Goal: Information Seeking & Learning: Learn about a topic

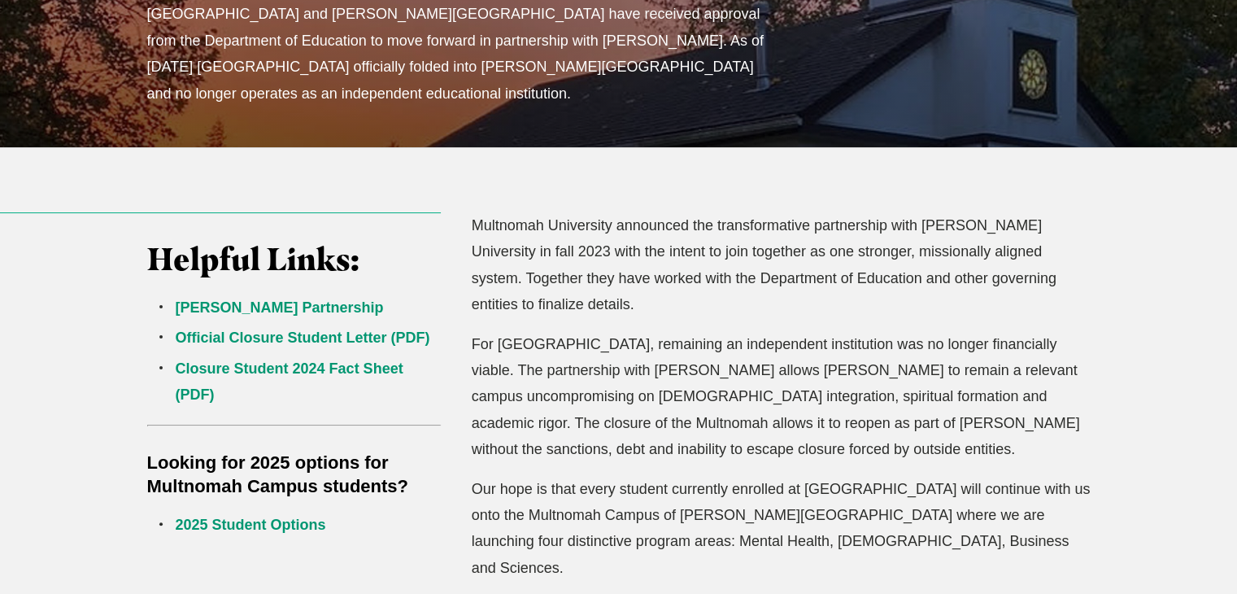
scroll to position [488, 0]
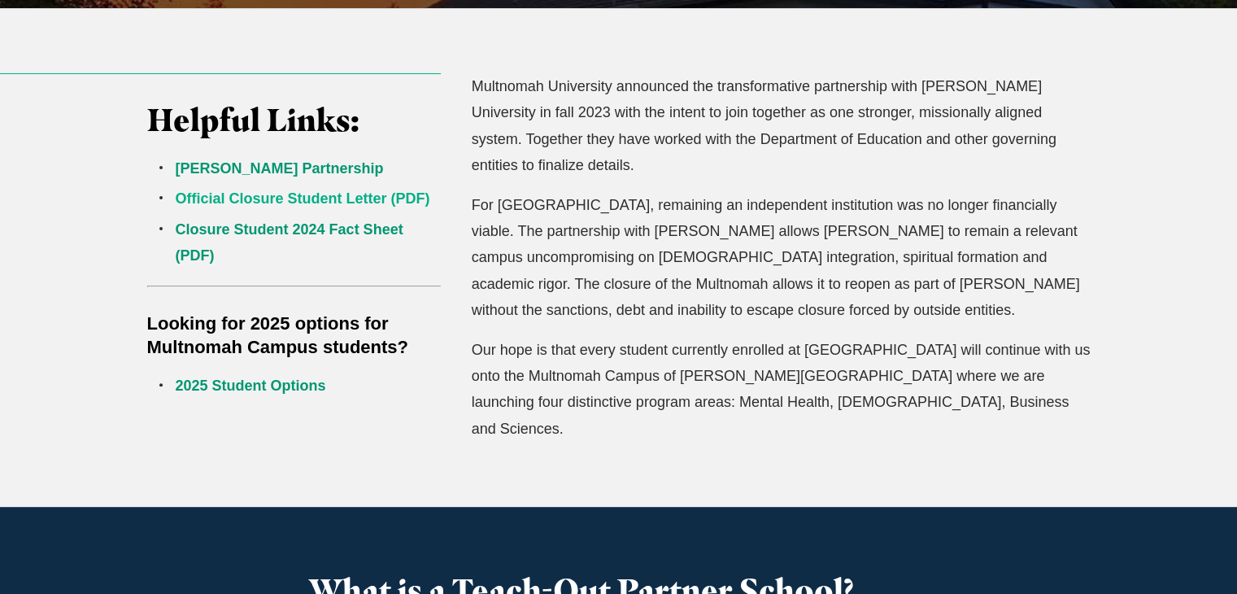
click at [321, 190] on link "Official Closure Student Letter (PDF)" at bounding box center [303, 198] width 255 height 16
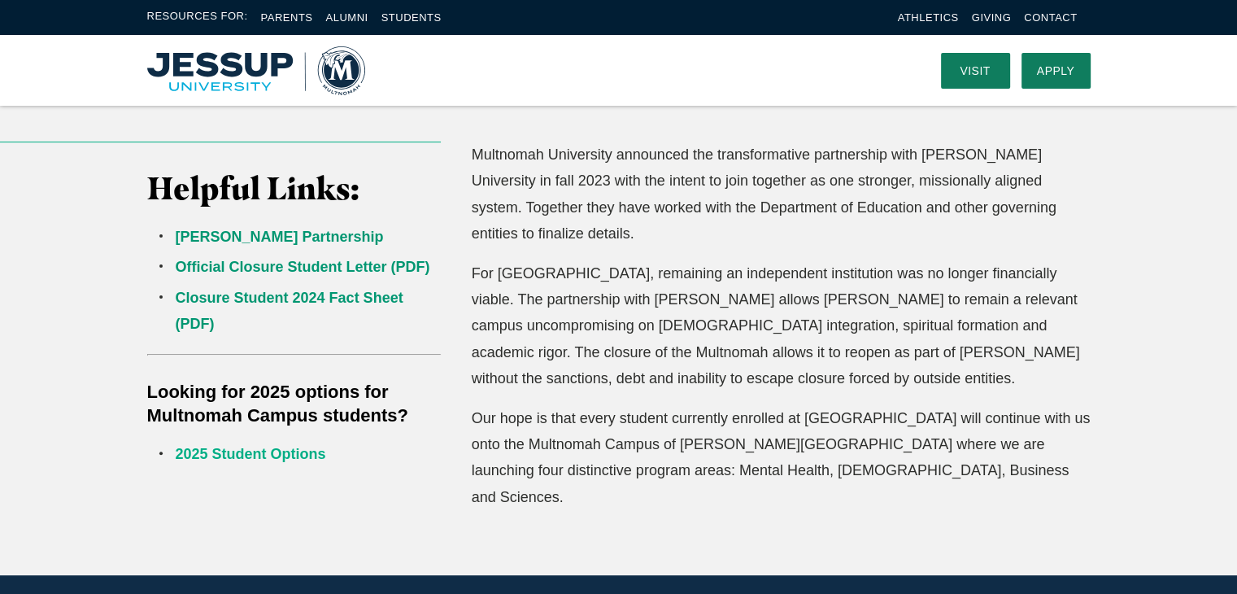
scroll to position [325, 0]
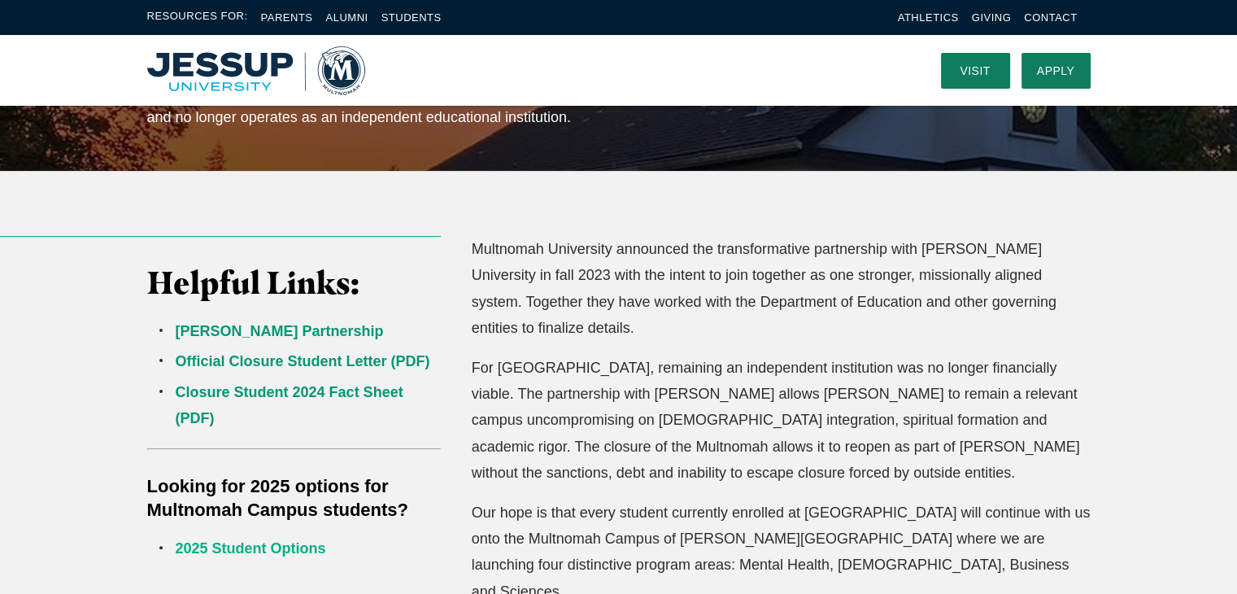
click at [273, 550] on link "2025 Student Options" at bounding box center [251, 548] width 151 height 16
click at [231, 336] on link "Jessup Partnership" at bounding box center [280, 331] width 208 height 16
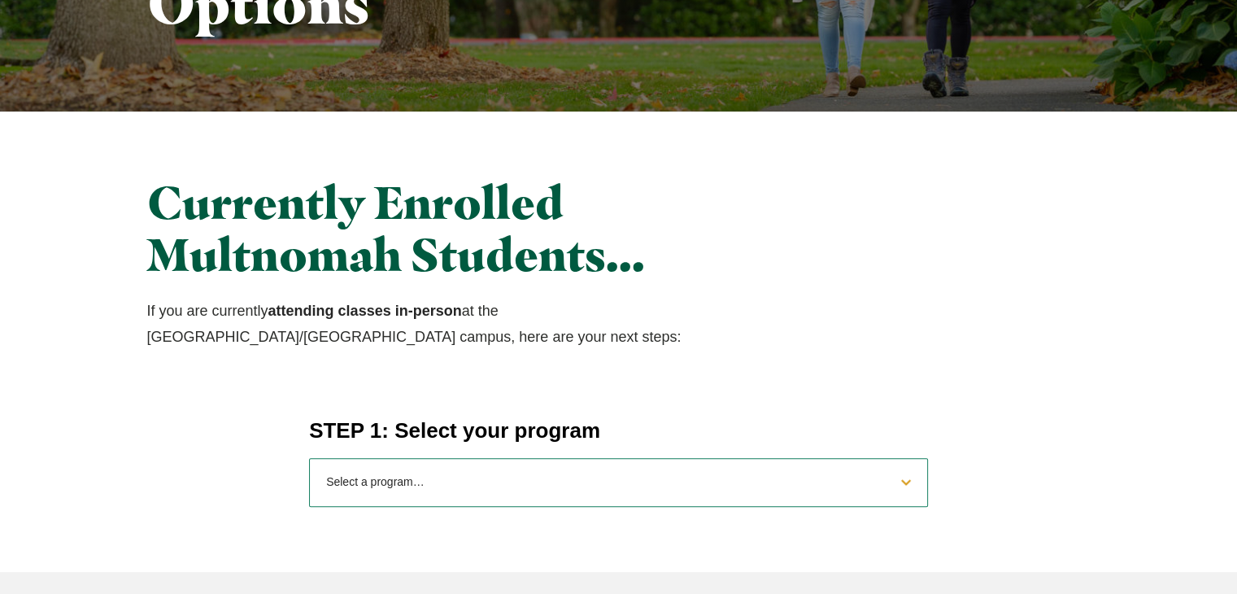
scroll to position [407, 0]
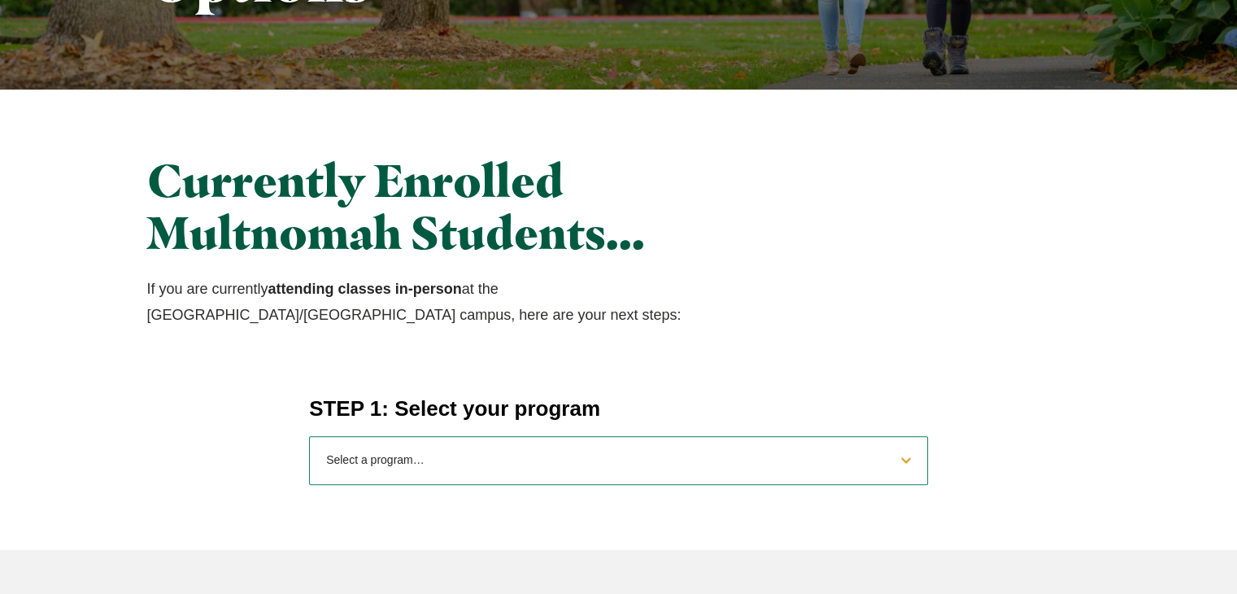
click at [390, 466] on select "Select a program… BS [DEMOGRAPHIC_DATA] and Theology BS Biology BS Business Adm…" at bounding box center [618, 460] width 619 height 49
click at [309, 436] on select "Select a program… BS [DEMOGRAPHIC_DATA] and Theology BS Biology BS Business Adm…" at bounding box center [618, 460] width 619 height 49
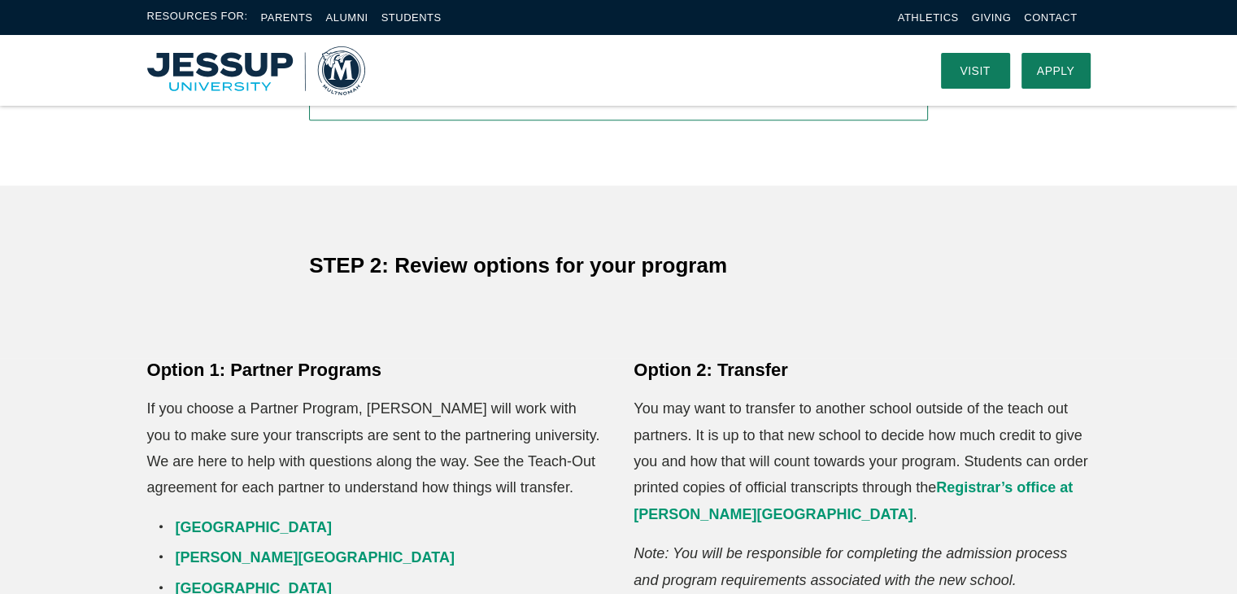
scroll to position [732, 0]
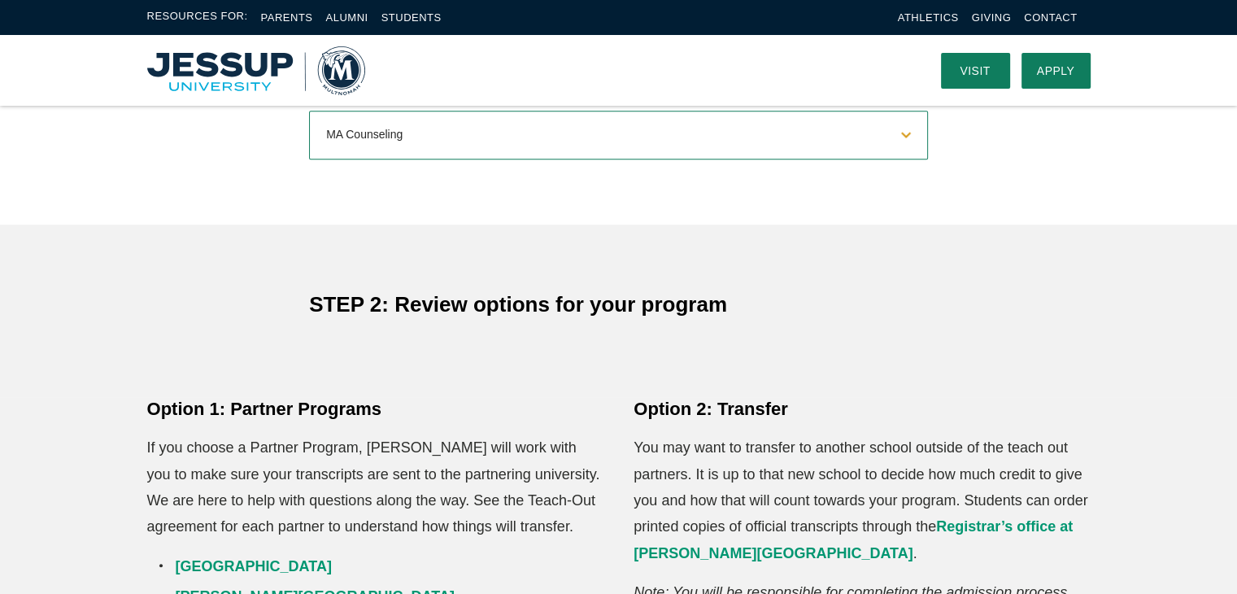
click at [464, 146] on select "Select a program… BS [DEMOGRAPHIC_DATA] and Theology BS Biology BS Business Adm…" at bounding box center [618, 135] width 619 height 49
click at [355, 120] on select "Select a program… BS [DEMOGRAPHIC_DATA] and Theology BS Biology BS Business Adm…" at bounding box center [618, 135] width 619 height 49
click at [309, 111] on select "Select a program… BS [DEMOGRAPHIC_DATA] and Theology BS Biology BS Business Adm…" at bounding box center [618, 135] width 619 height 49
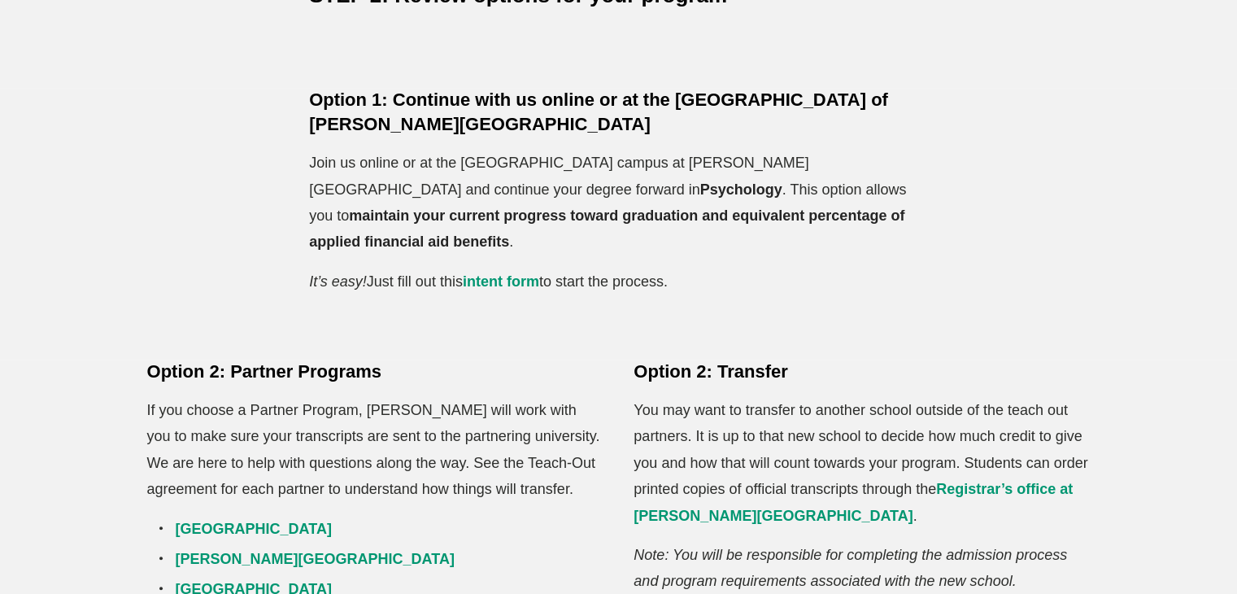
scroll to position [1058, 0]
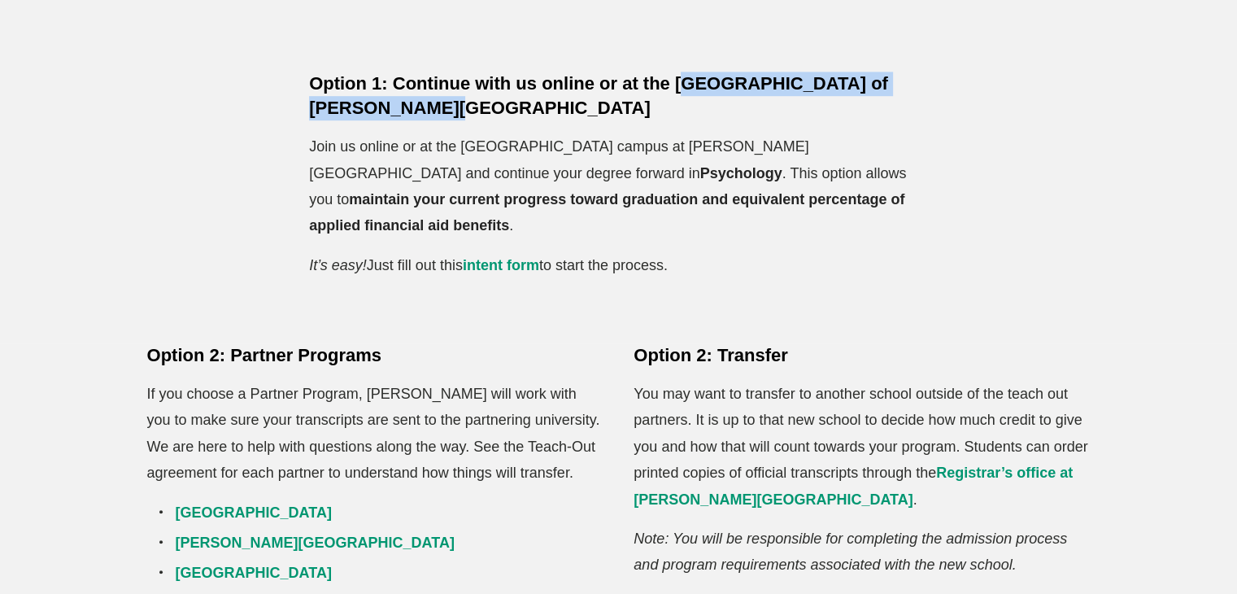
drag, startPoint x: 394, startPoint y: 111, endPoint x: 683, endPoint y: 84, distance: 290.0
click at [683, 84] on h5 "Option 1: Continue with us online or at the [GEOGRAPHIC_DATA] of [PERSON_NAME][…" at bounding box center [618, 96] width 619 height 49
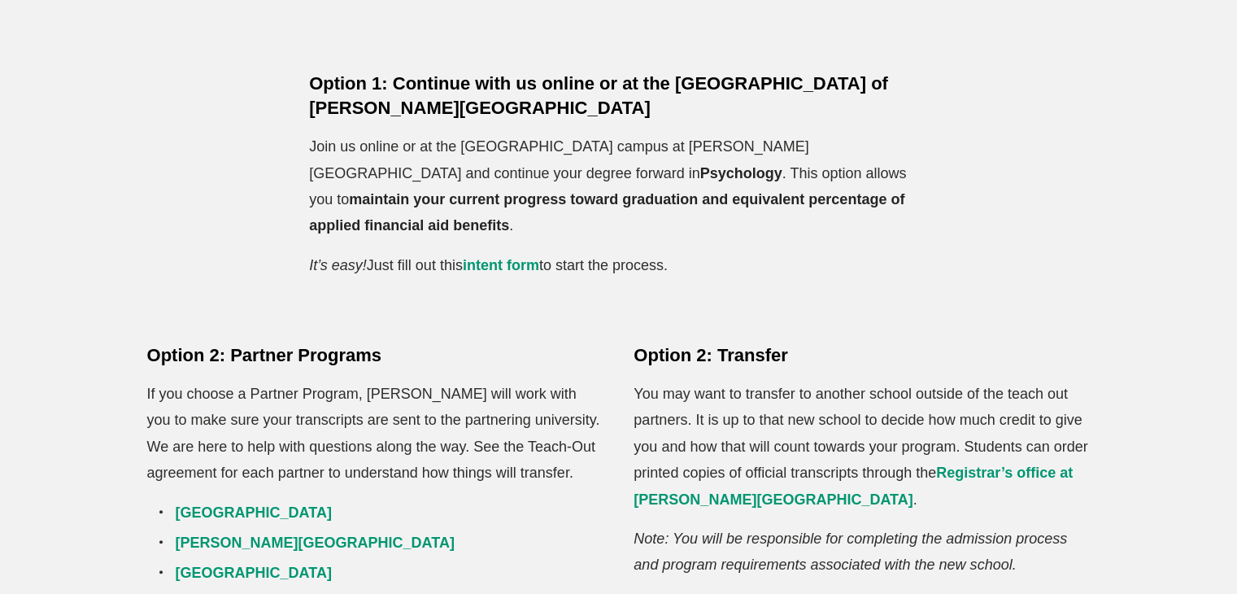
click at [674, 78] on h5 "Option 1: Continue with us online or at the [GEOGRAPHIC_DATA] of [PERSON_NAME][…" at bounding box center [618, 96] width 619 height 49
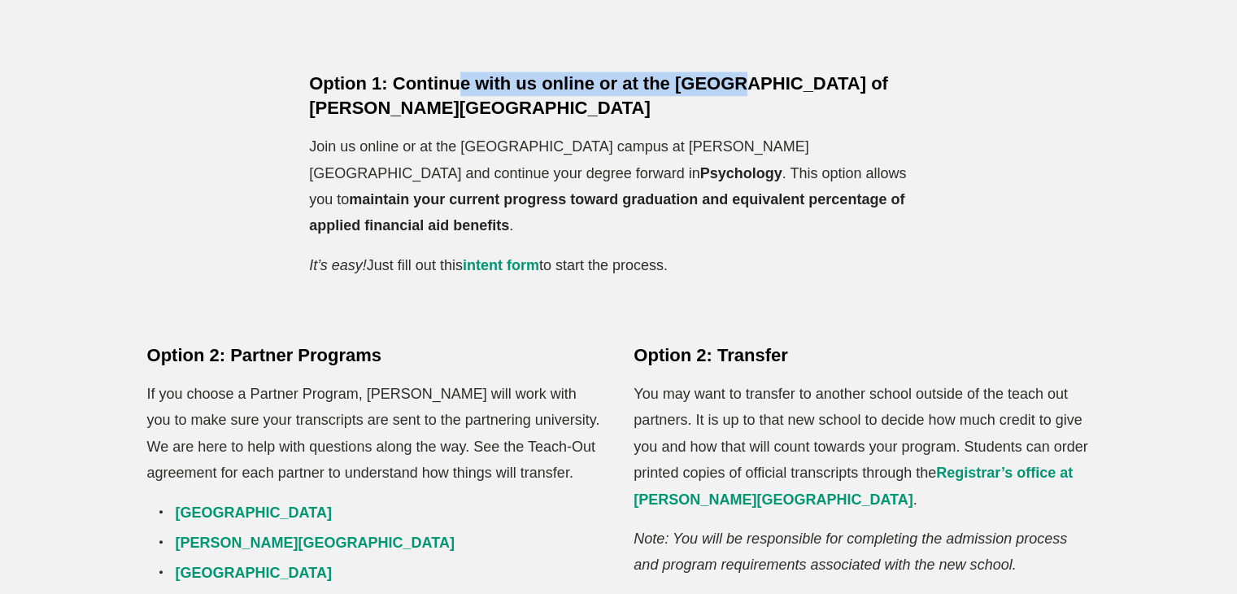
drag, startPoint x: 459, startPoint y: 94, endPoint x: 734, endPoint y: 82, distance: 275.2
click at [734, 82] on h5 "Option 1: Continue with us online or at the [GEOGRAPHIC_DATA] of [PERSON_NAME][…" at bounding box center [618, 96] width 619 height 49
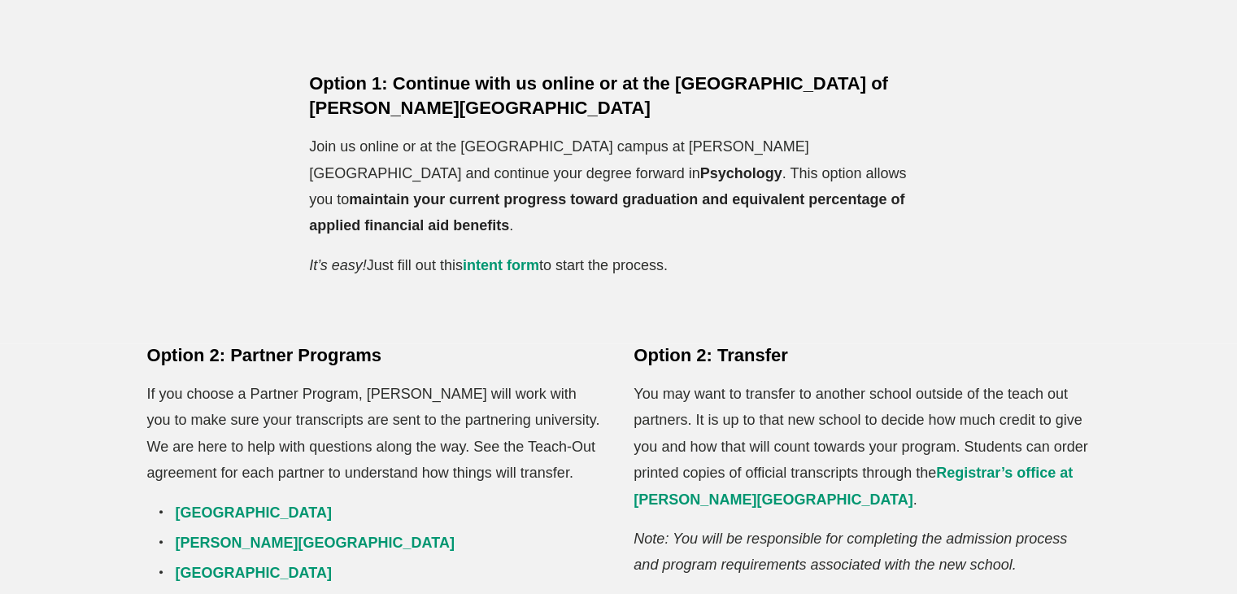
click at [735, 83] on h5 "Option 1: Continue with us online or at the [GEOGRAPHIC_DATA] of [PERSON_NAME][…" at bounding box center [618, 96] width 619 height 49
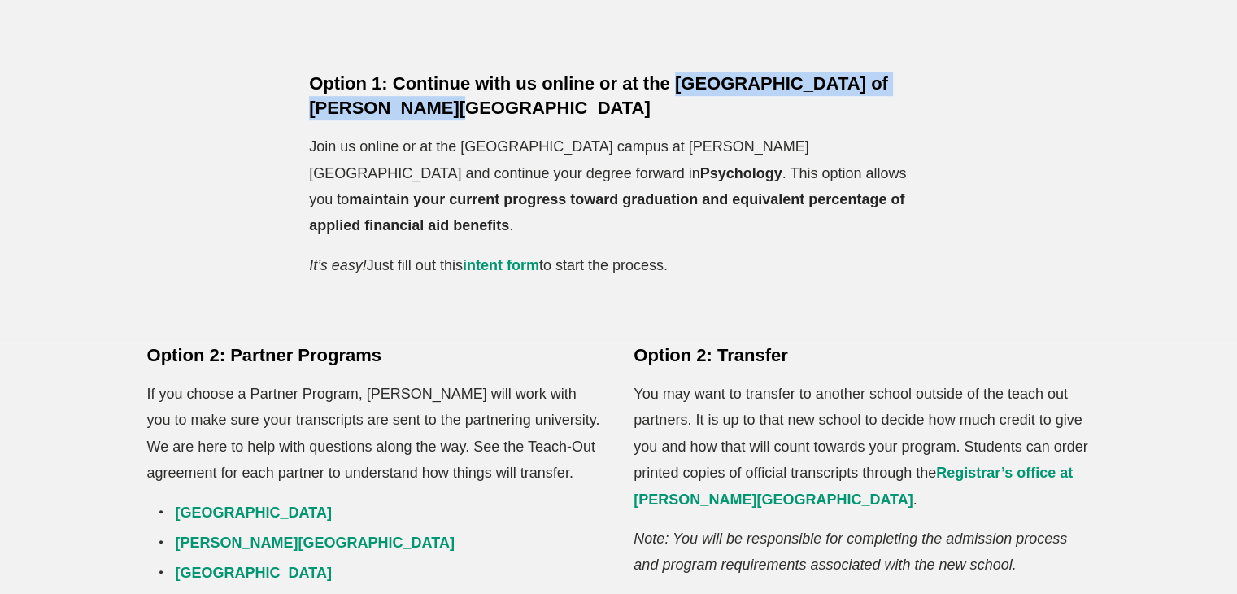
drag, startPoint x: 497, startPoint y: 116, endPoint x: 675, endPoint y: 80, distance: 181.9
click at [675, 80] on h5 "Option 1: Continue with us online or at the [GEOGRAPHIC_DATA] of [PERSON_NAME][…" at bounding box center [618, 96] width 619 height 49
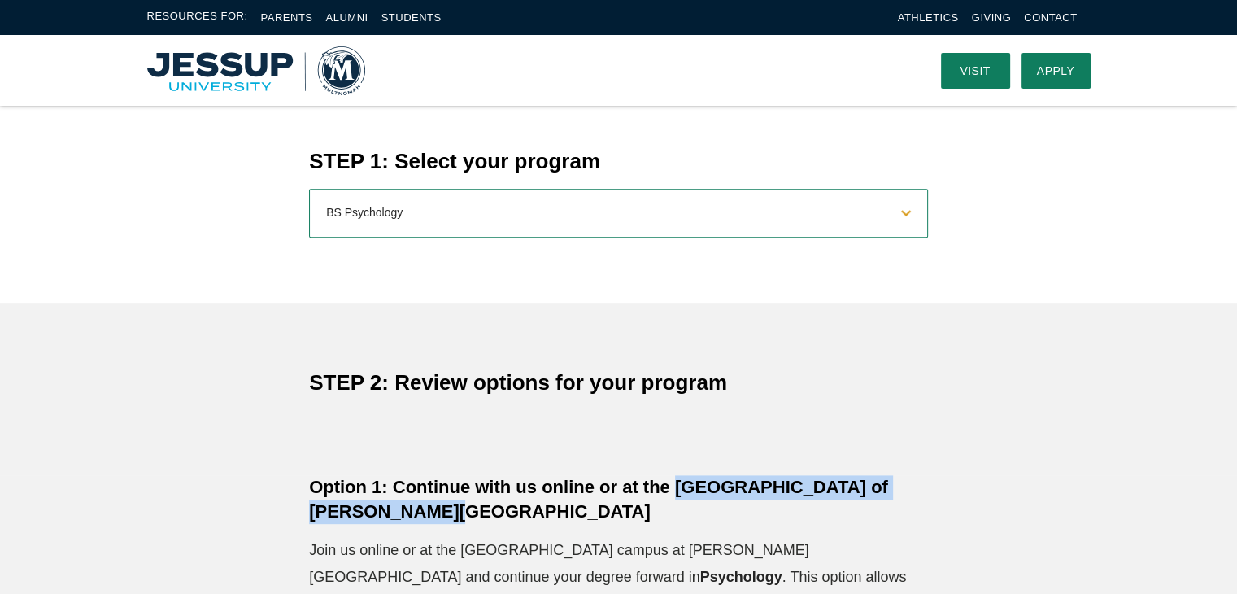
scroll to position [651, 0]
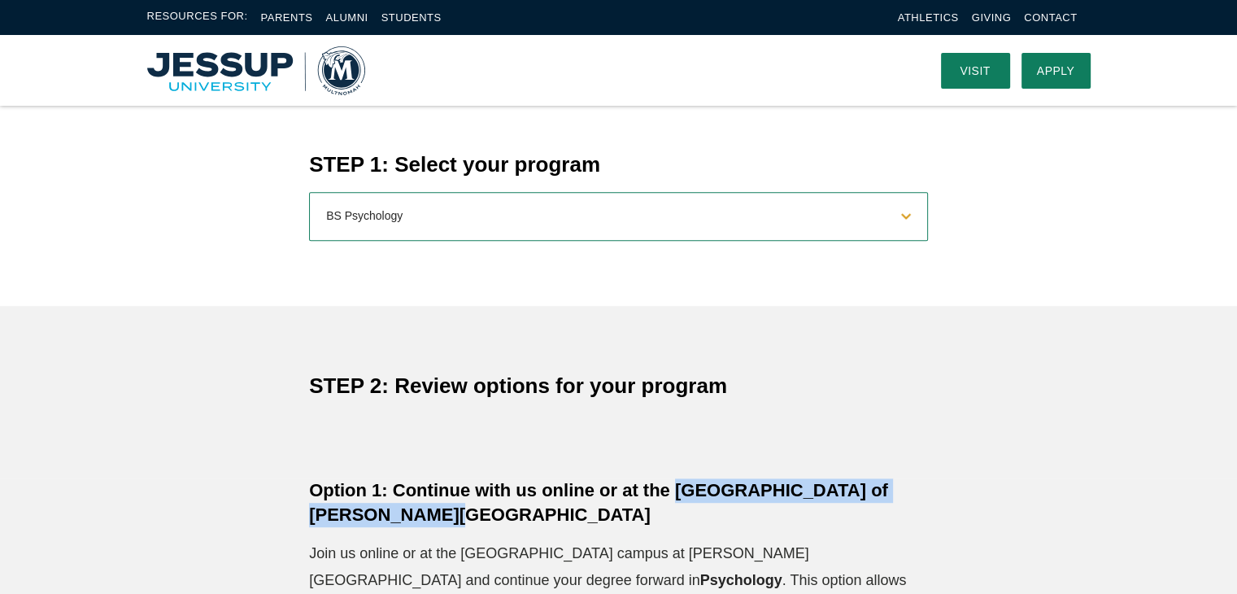
click at [454, 225] on select "Select a program… BS [DEMOGRAPHIC_DATA] and Theology BS Biology BS Business Adm…" at bounding box center [618, 216] width 619 height 49
click at [408, 231] on select "Select a program… BS [DEMOGRAPHIC_DATA] and Theology BS Biology BS Business Adm…" at bounding box center [618, 216] width 619 height 49
click at [309, 192] on select "Select a program… BS [DEMOGRAPHIC_DATA] and Theology BS Biology BS Business Adm…" at bounding box center [618, 216] width 619 height 49
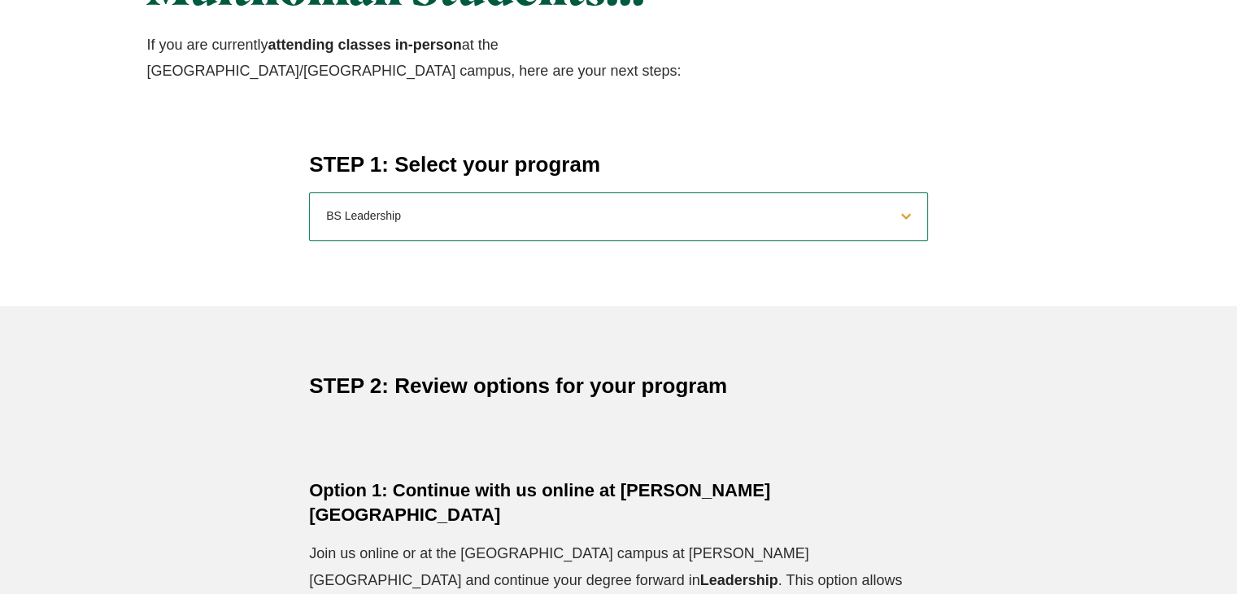
scroll to position [814, 0]
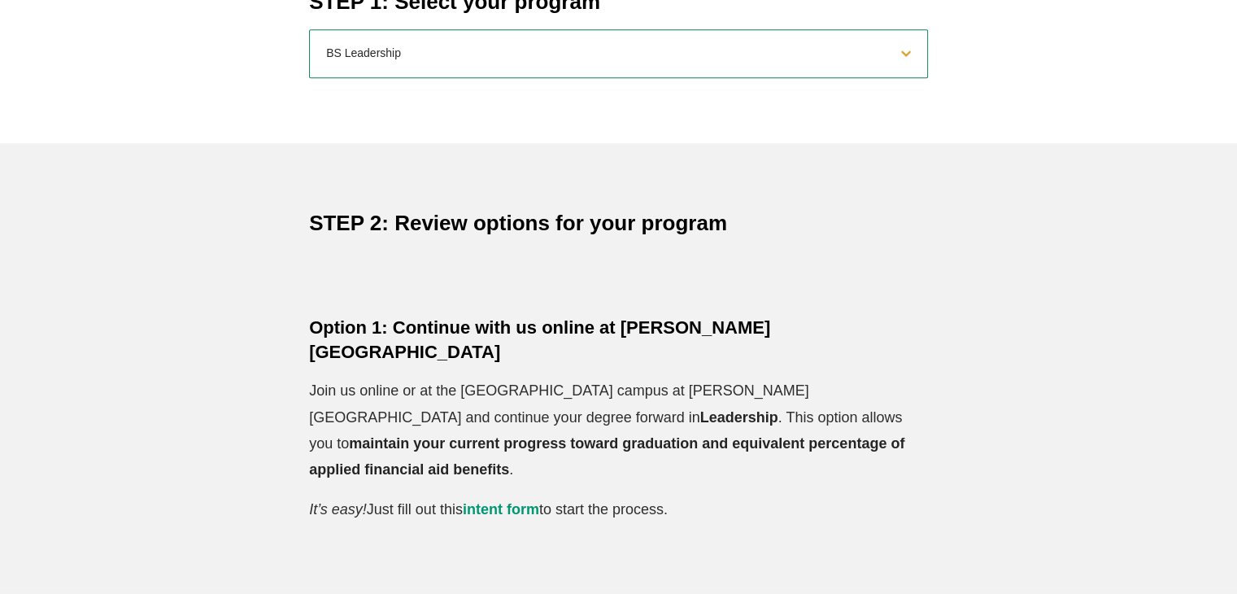
click at [364, 66] on select "Select a program… BS [DEMOGRAPHIC_DATA] and Theology BS Biology BS Business Adm…" at bounding box center [618, 53] width 619 height 49
click at [309, 29] on select "Select a program… BS [DEMOGRAPHIC_DATA] and Theology BS Biology BS Business Adm…" at bounding box center [618, 53] width 619 height 49
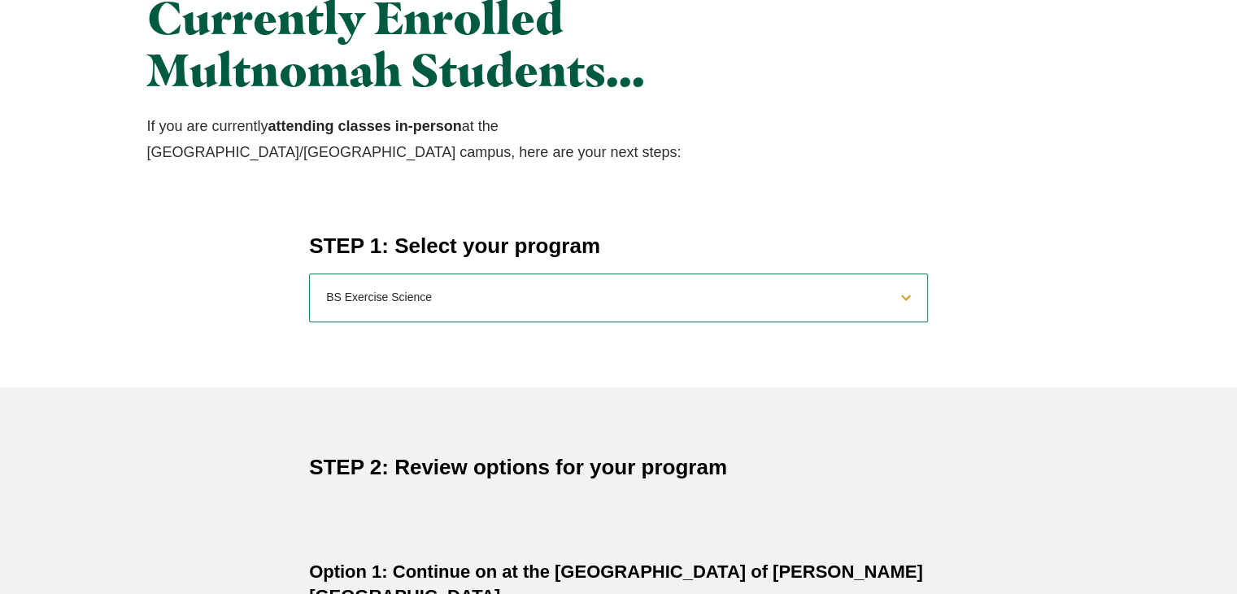
scroll to position [732, 0]
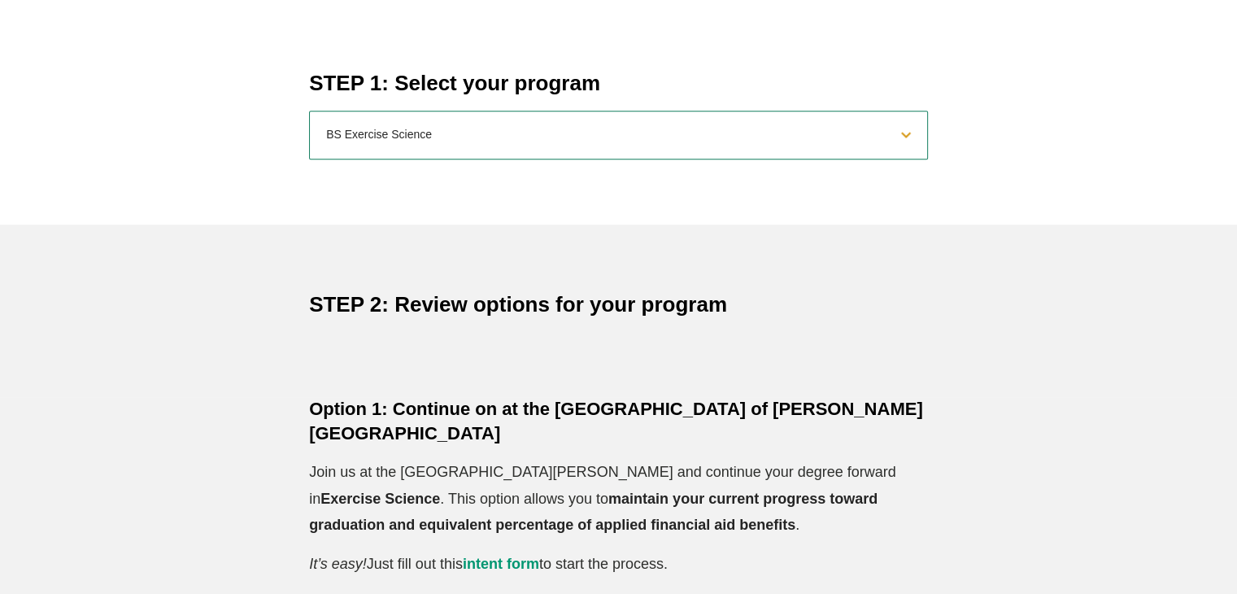
click at [381, 152] on select "Select a program… BS [DEMOGRAPHIC_DATA] and Theology BS Biology BS Business Adm…" at bounding box center [618, 135] width 619 height 49
click at [309, 111] on select "Select a program… BS [DEMOGRAPHIC_DATA] and Theology BS Biology BS Business Adm…" at bounding box center [618, 135] width 619 height 49
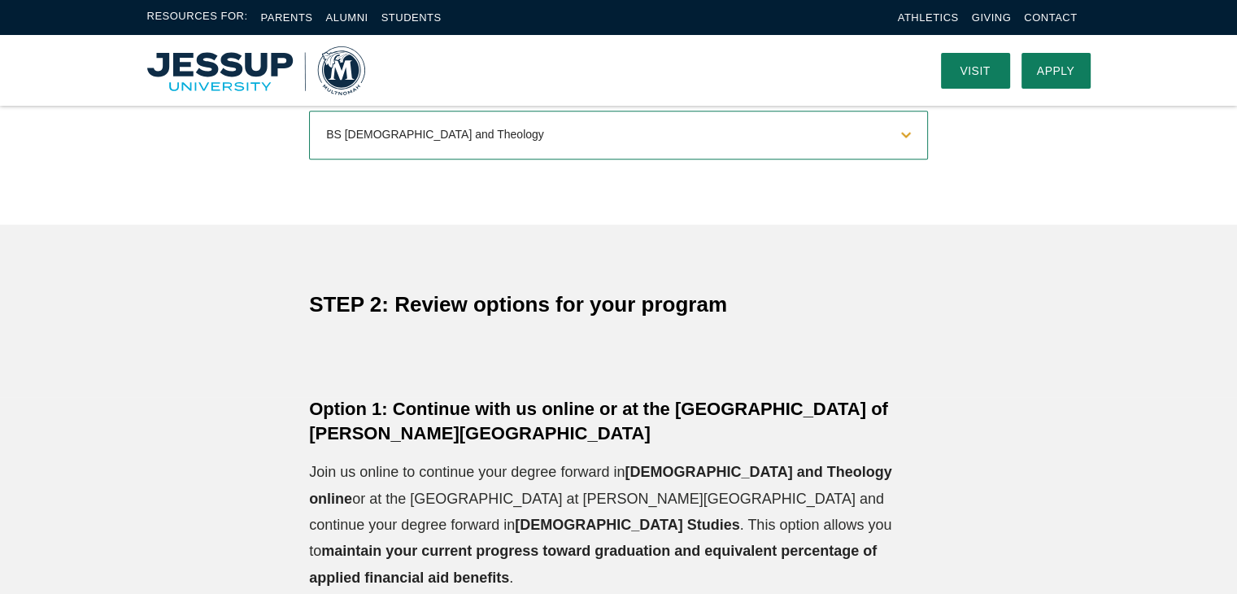
click at [393, 153] on select "Select a program… BS [DEMOGRAPHIC_DATA] and Theology BS Biology BS Business Adm…" at bounding box center [618, 135] width 619 height 49
click at [374, 146] on select "Select a program… BS [DEMOGRAPHIC_DATA] and Theology BS Biology BS Business Adm…" at bounding box center [618, 135] width 619 height 49
click at [309, 111] on select "Select a program… BS [DEMOGRAPHIC_DATA] and Theology BS Biology BS Business Adm…" at bounding box center [618, 135] width 619 height 49
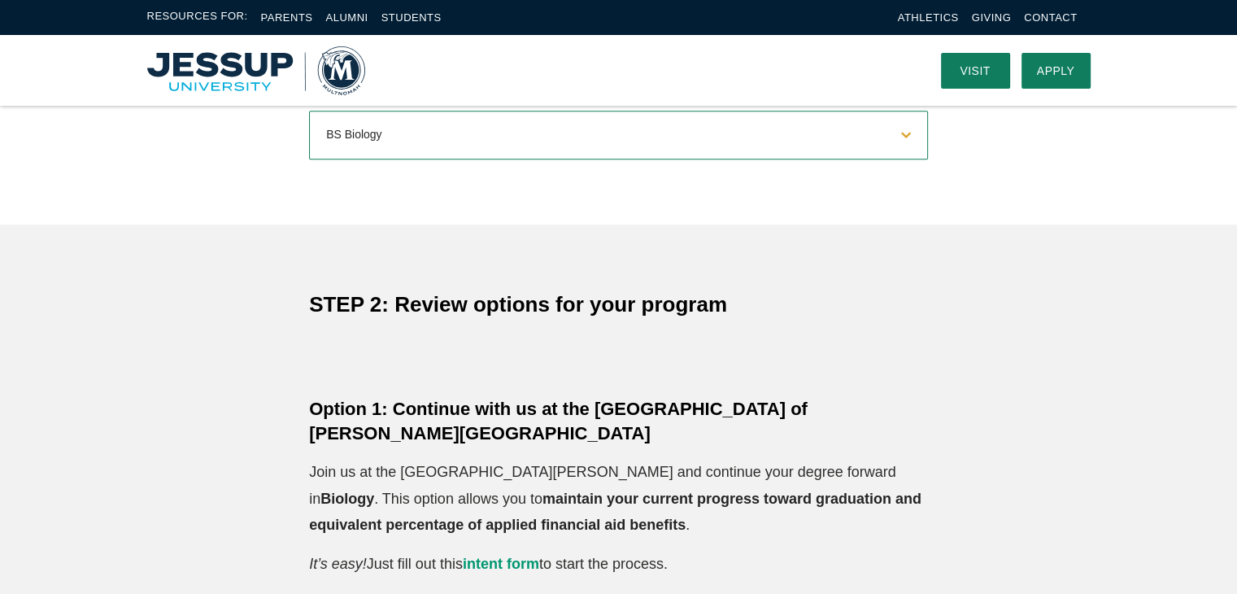
click at [368, 140] on select "Select a program… BS [DEMOGRAPHIC_DATA] and Theology BS Biology BS Business Adm…" at bounding box center [618, 135] width 619 height 49
select select "2025businessadministration"
click at [309, 111] on select "Select a program… BS [DEMOGRAPHIC_DATA] and Theology BS Biology BS Business Adm…" at bounding box center [618, 135] width 619 height 49
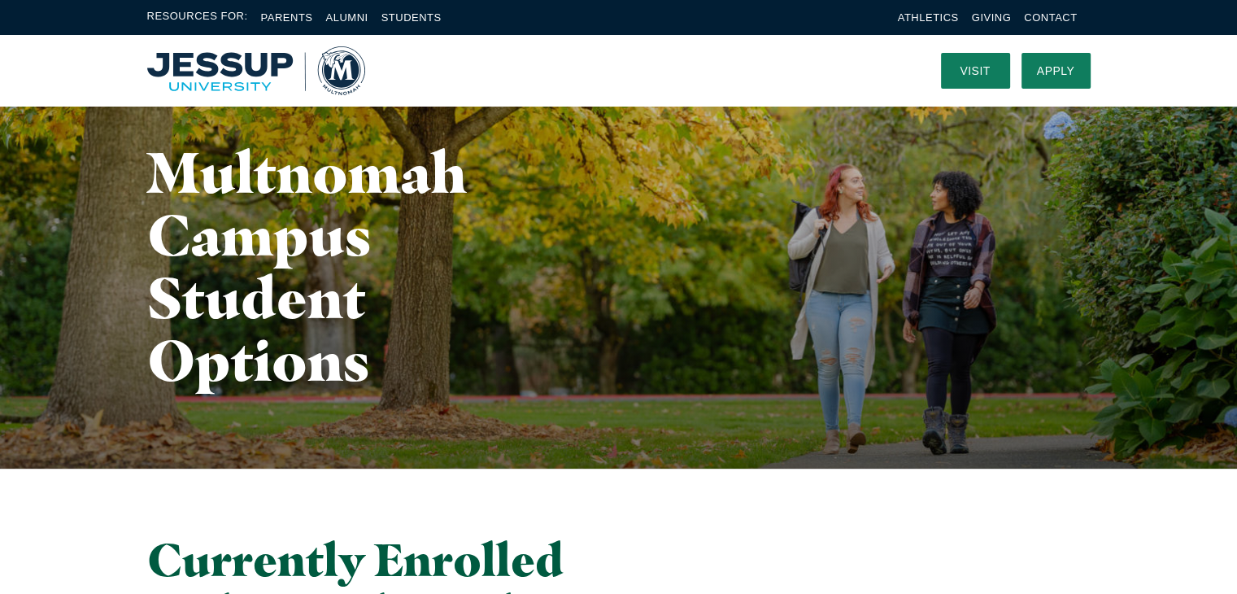
scroll to position [0, 0]
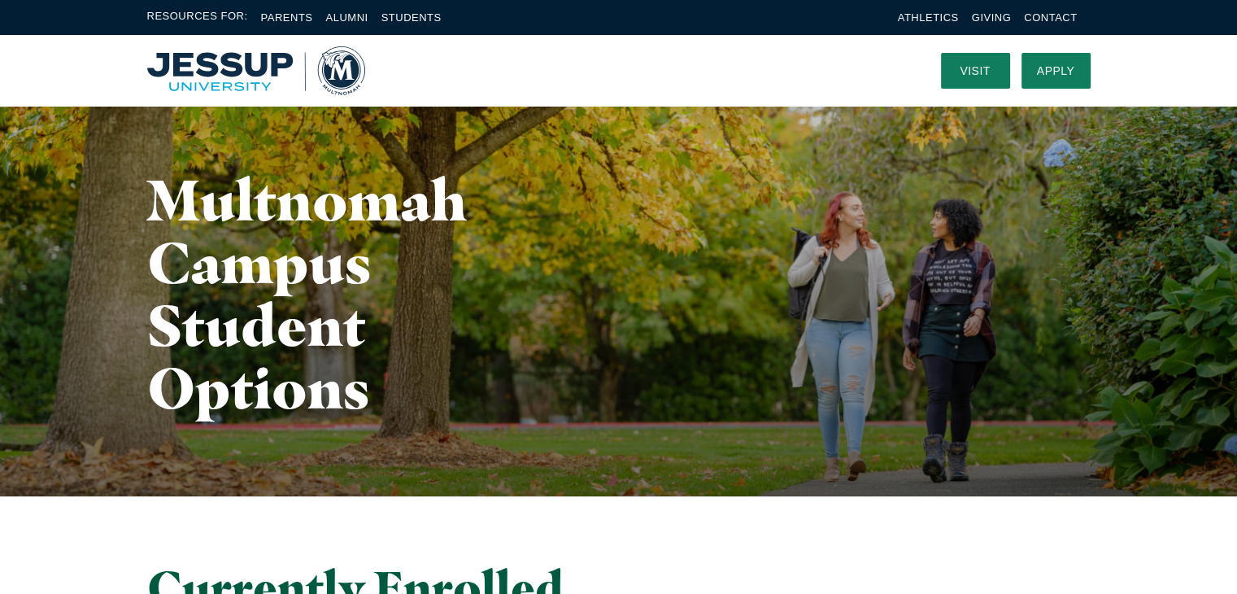
click at [327, 255] on h1 "Multnomah Campus Student Options" at bounding box center [335, 293] width 376 height 251
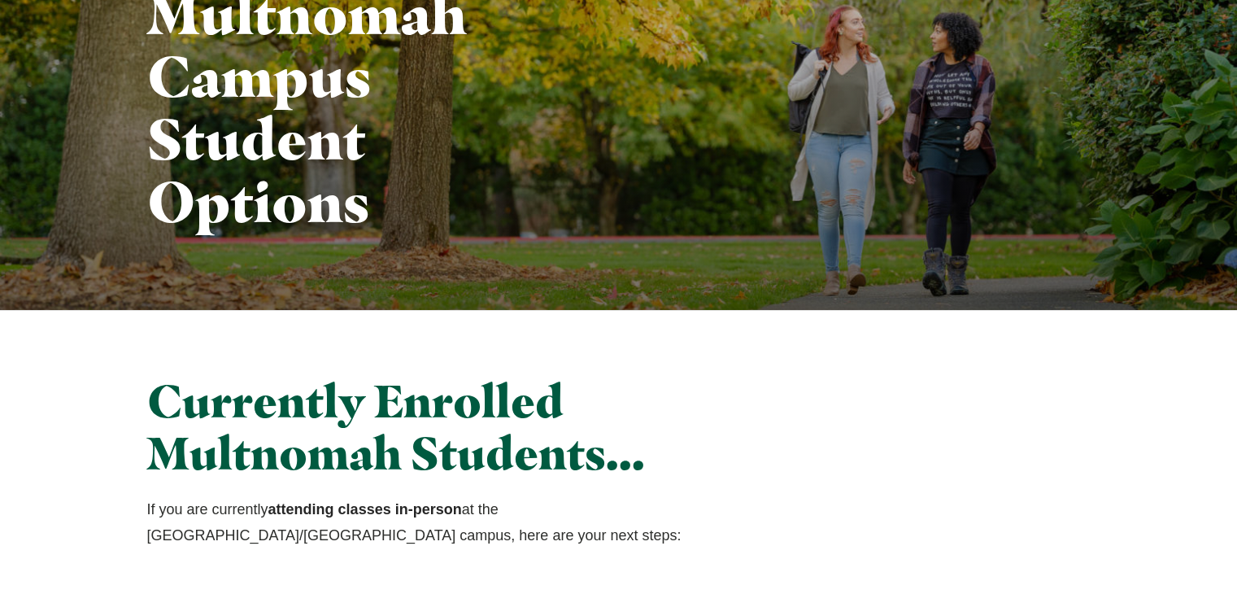
scroll to position [244, 0]
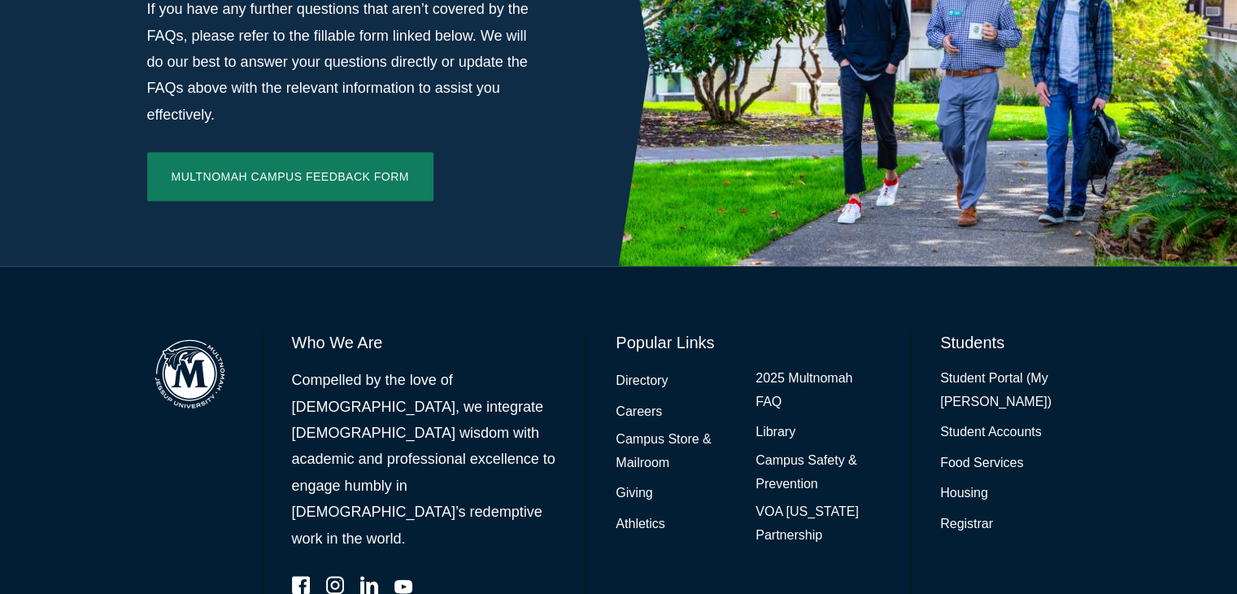
scroll to position [1380, 0]
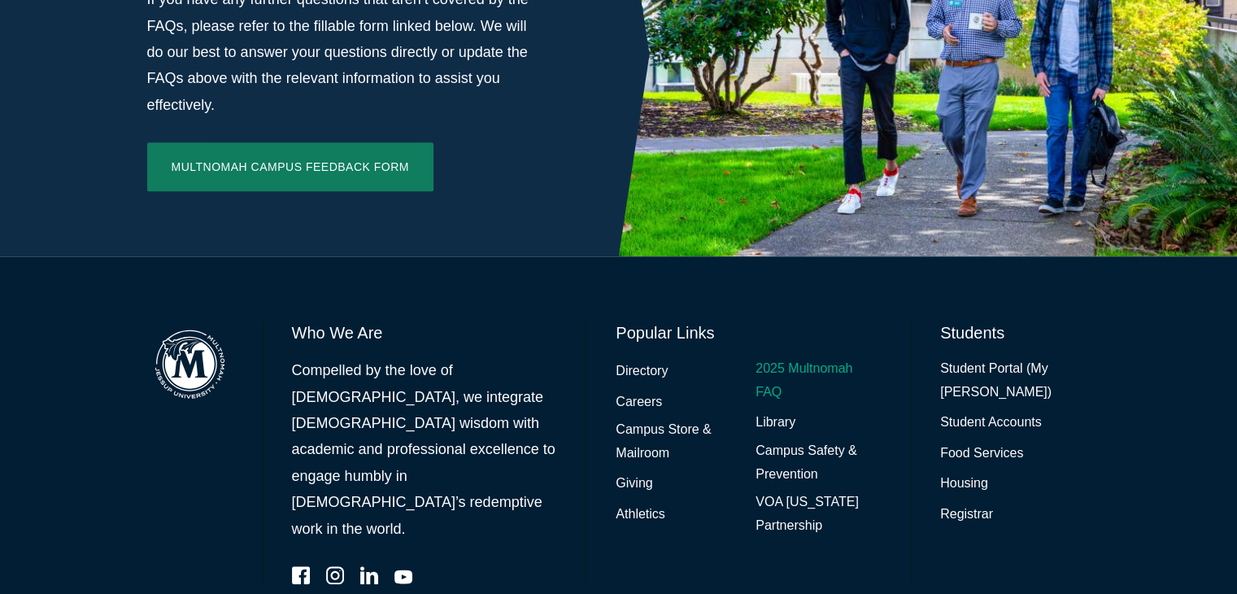
click at [765, 357] on link "2025 Multnomah FAQ" at bounding box center [818, 380] width 125 height 47
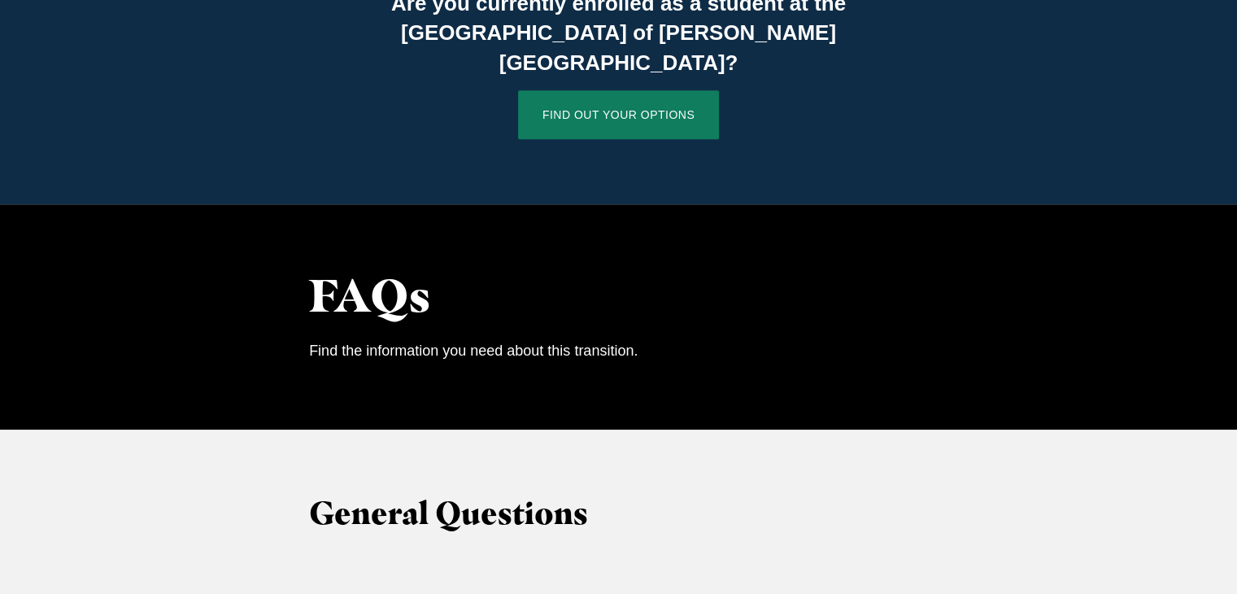
scroll to position [1302, 0]
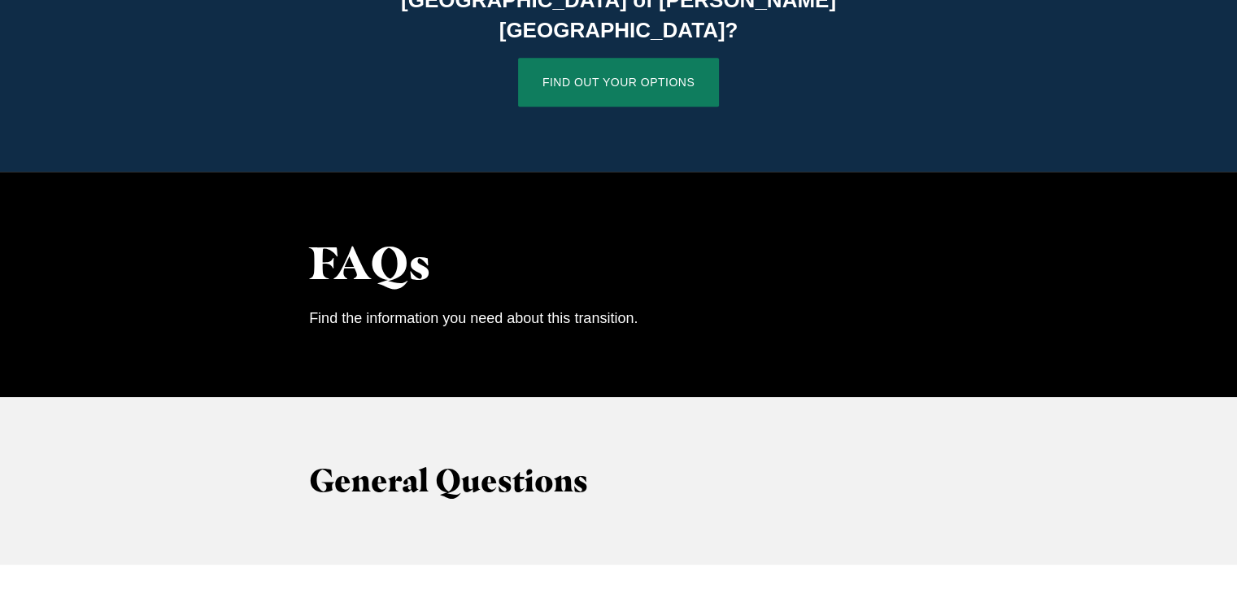
click at [613, 58] on div "Are you currently enrolled as a student at the Multnomah Campus of Jessup Unive…" at bounding box center [618, 31] width 1237 height 281
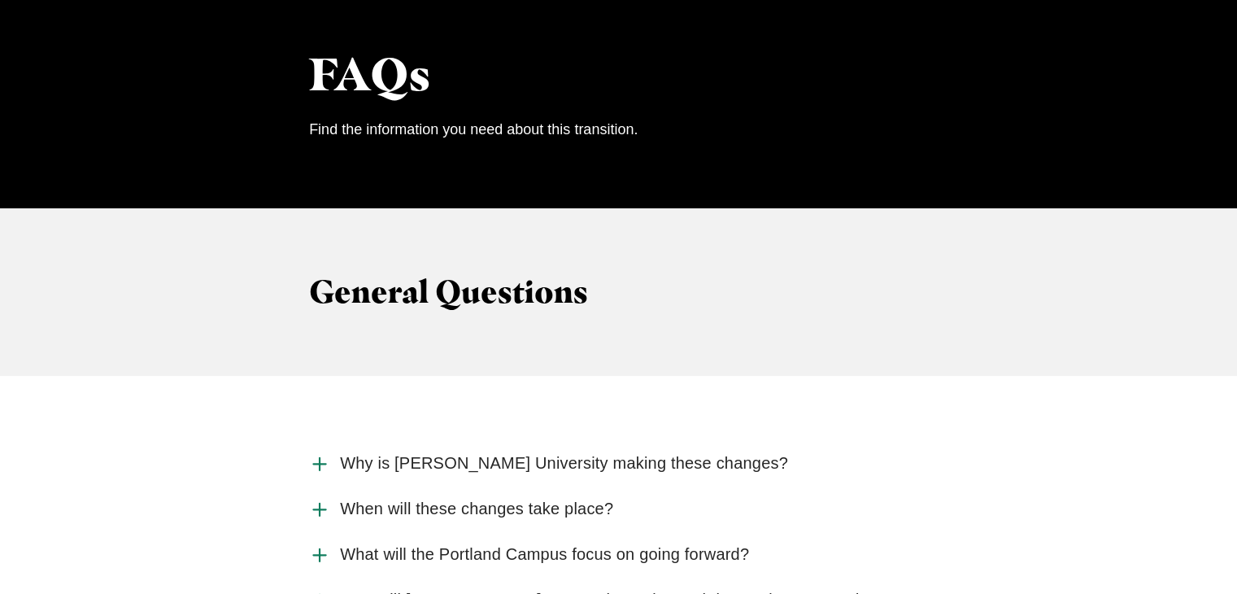
scroll to position [1627, 0]
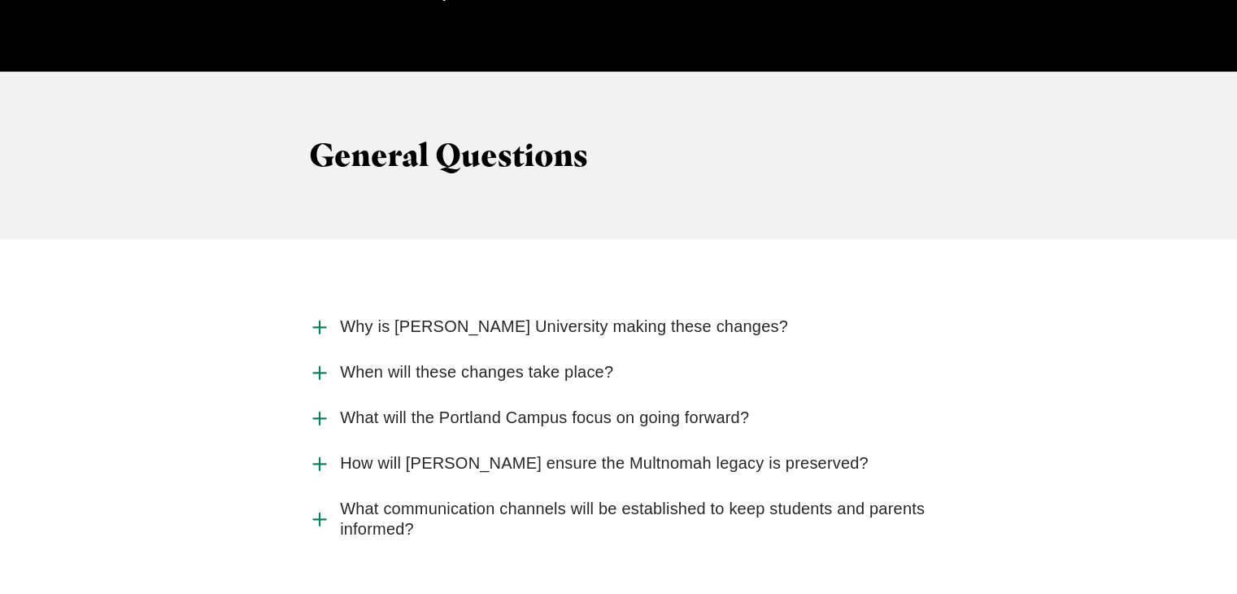
click at [374, 408] on span "What will the Portland Campus focus on going forward?" at bounding box center [544, 418] width 409 height 20
click at [0, 0] on input "What will the Portland Campus focus on going forward?" at bounding box center [0, 0] width 0 height 0
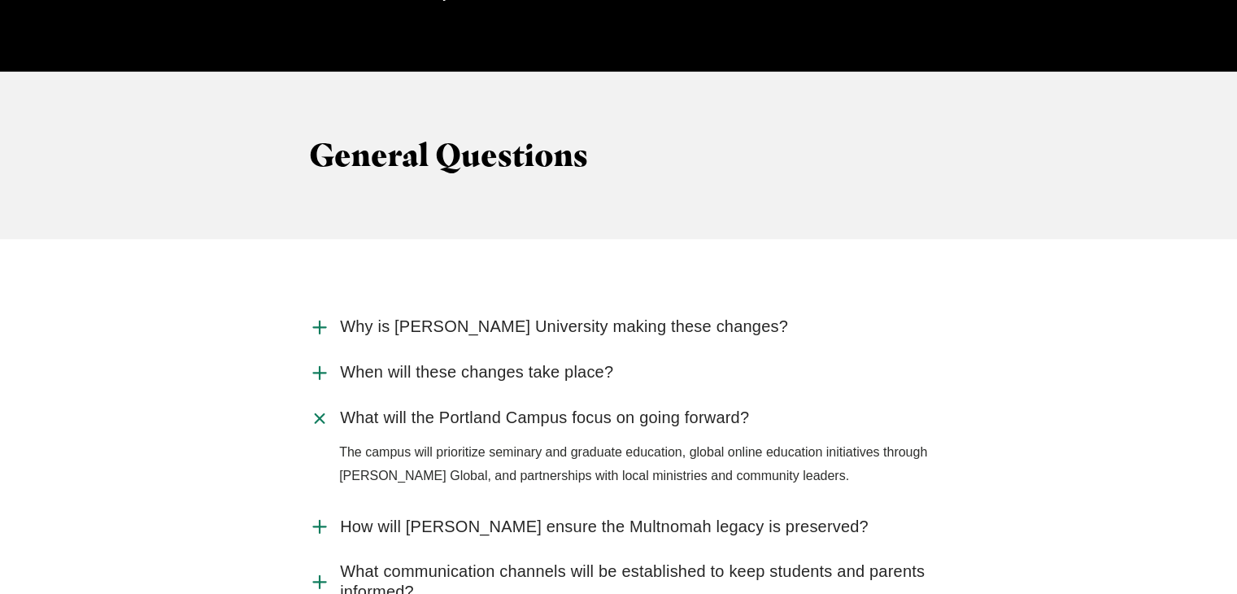
click at [393, 517] on span "How will Jessup ensure the Multnomah legacy is preserved?" at bounding box center [604, 527] width 529 height 20
click at [0, 0] on input "How will Jessup ensure the Multnomah legacy is preserved?" at bounding box center [0, 0] width 0 height 0
